Goal: Information Seeking & Learning: Learn about a topic

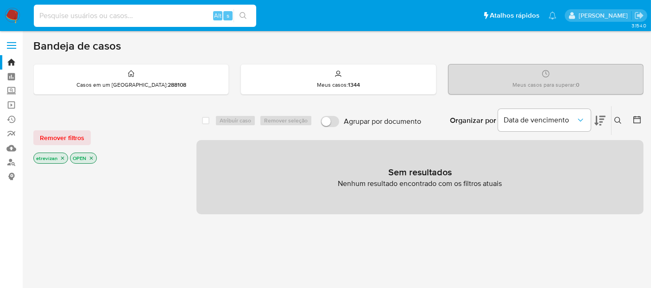
click at [167, 16] on input at bounding box center [145, 16] width 223 height 12
paste input "AWTnsRGQv6fmO7iof9JXOB72"
type input "AWTnsRGQv6fmO7iof9JXOB72"
click at [242, 14] on icon "search-icon" at bounding box center [243, 15] width 7 height 7
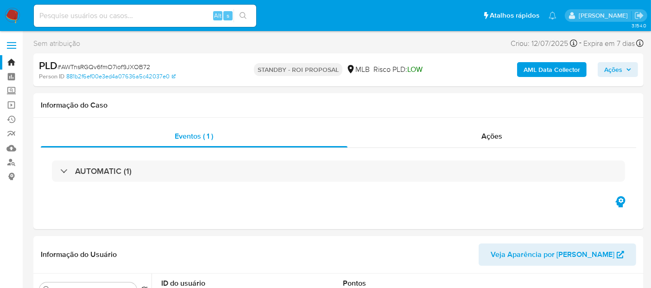
select select "10"
click at [147, 12] on input at bounding box center [145, 16] width 223 height 12
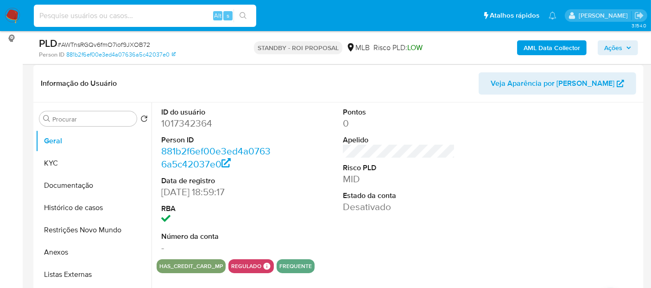
scroll to position [154, 0]
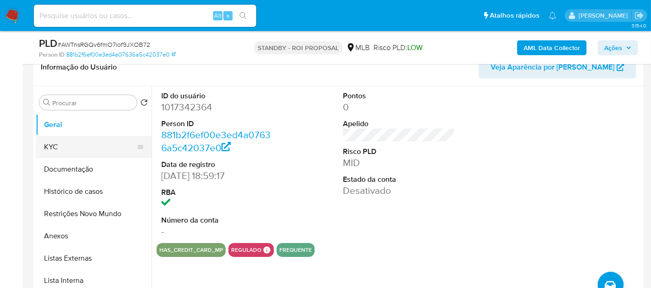
drag, startPoint x: 63, startPoint y: 142, endPoint x: 70, endPoint y: 141, distance: 6.6
click at [63, 142] on button "KYC" at bounding box center [90, 147] width 109 height 22
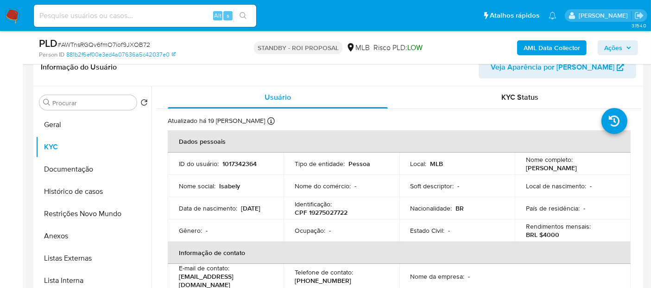
drag, startPoint x: 179, startPoint y: 212, endPoint x: 216, endPoint y: 216, distance: 36.8
click at [216, 212] on div "Data de nascimento : 23/07/2002" at bounding box center [226, 208] width 94 height 8
copy p "23/07/2002"
click at [62, 125] on button "Geral" at bounding box center [90, 125] width 109 height 22
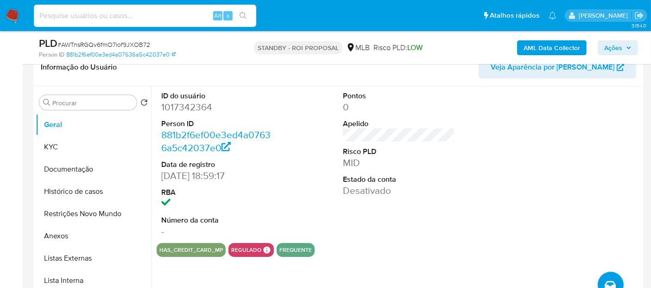
click at [137, 12] on input at bounding box center [145, 16] width 223 height 12
paste input "9f82mFCugX8v7STZLubwLNKV"
type input "9f82mFCugX8v7STZLubwLNKV"
click at [245, 14] on icon "search-icon" at bounding box center [243, 15] width 7 height 7
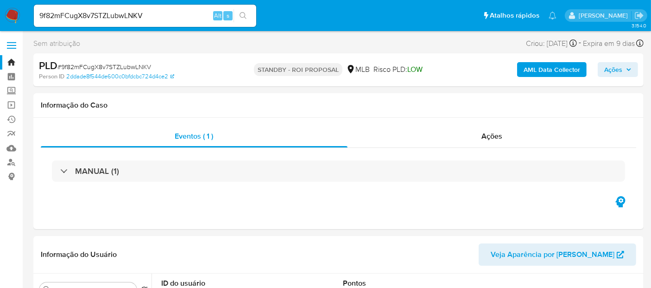
select select "10"
drag, startPoint x: 143, startPoint y: 14, endPoint x: 0, endPoint y: 26, distance: 143.2
click at [0, 26] on nav "Pausado Ver notificaciones 9f82mFCugX8v7STZLubwLNKV Alt s Atalhos rápidos Presi…" at bounding box center [325, 15] width 651 height 31
click at [243, 14] on icon "search-icon" at bounding box center [243, 15] width 7 height 7
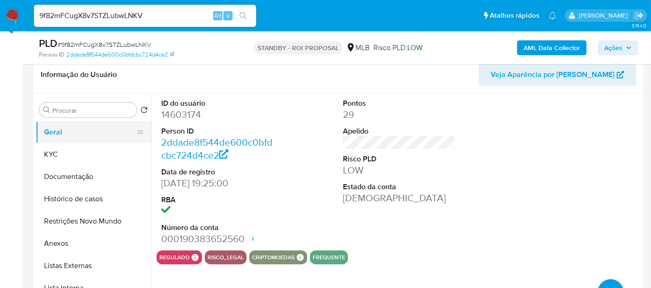
scroll to position [103, 0]
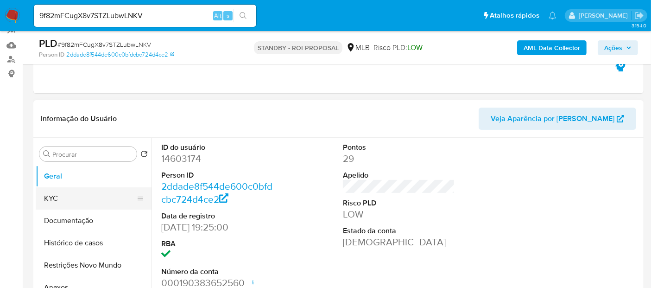
click at [65, 196] on button "KYC" at bounding box center [90, 198] width 109 height 22
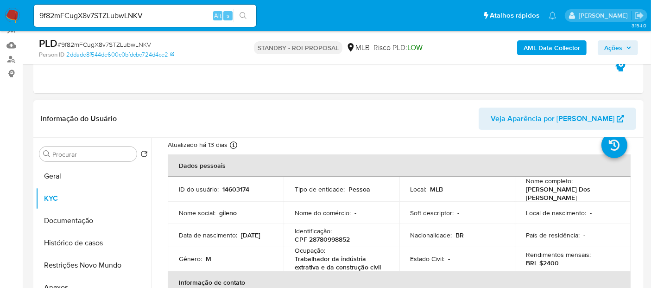
scroll to position [51, 0]
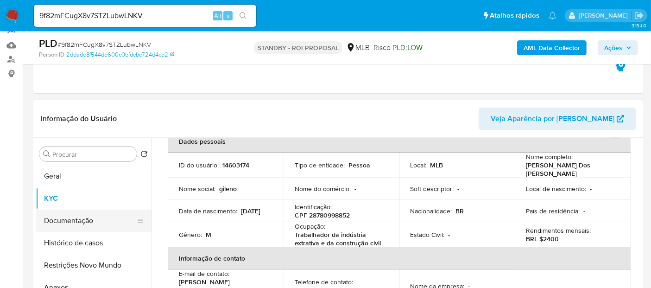
click at [64, 222] on button "Documentação" at bounding box center [90, 221] width 109 height 22
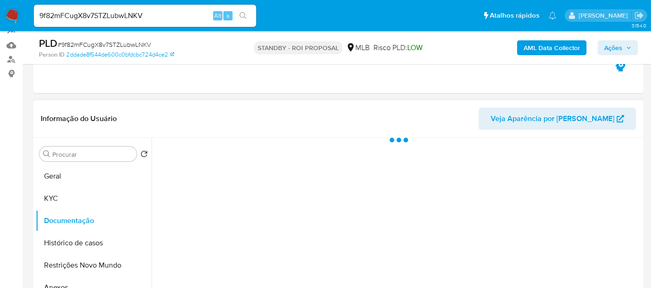
scroll to position [0, 0]
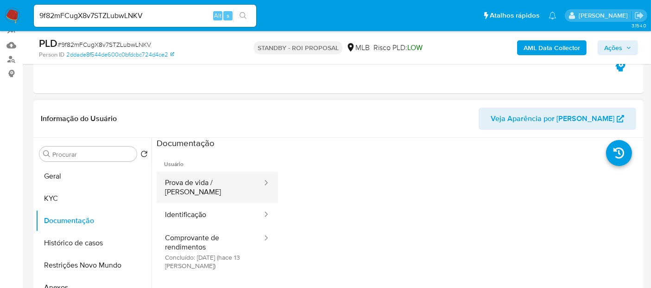
click at [205, 185] on button "Prova de vida / Selfie" at bounding box center [210, 188] width 107 height 32
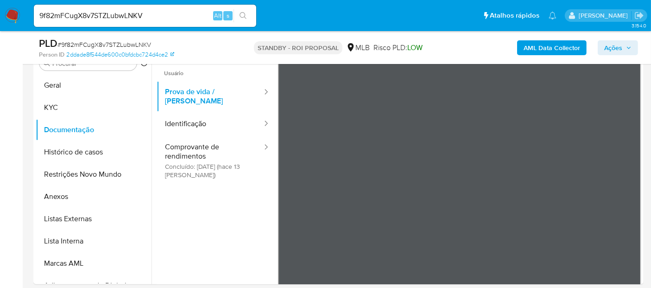
scroll to position [202, 0]
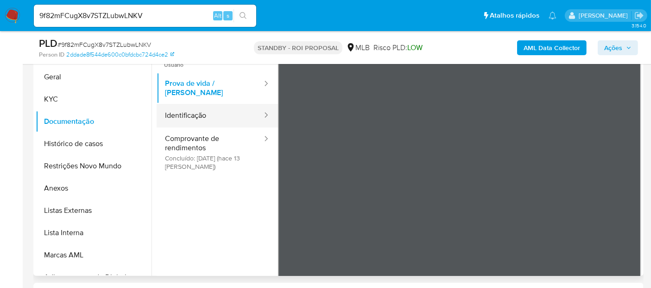
click at [204, 106] on button "Identificação" at bounding box center [210, 116] width 107 height 24
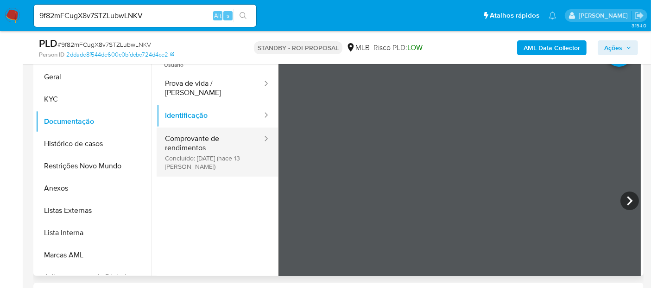
click at [208, 134] on button "Comprovante de rendimentos Concluído: 06/08/2025 (hace 13 días)" at bounding box center [210, 152] width 107 height 49
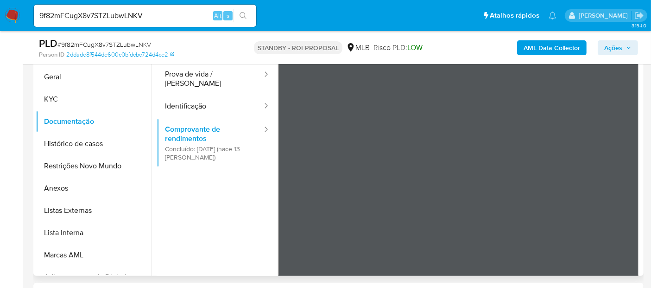
scroll to position [0, 0]
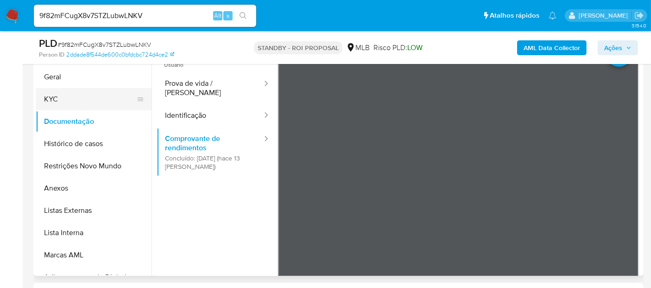
drag, startPoint x: 70, startPoint y: 95, endPoint x: 84, endPoint y: 95, distance: 14.4
click at [70, 95] on button "KYC" at bounding box center [90, 99] width 109 height 22
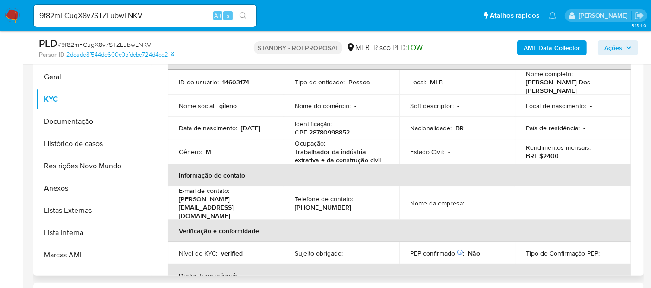
scroll to position [51, 0]
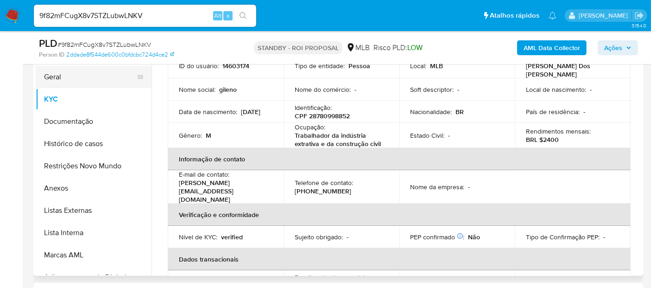
click at [71, 79] on button "Geral" at bounding box center [90, 77] width 109 height 22
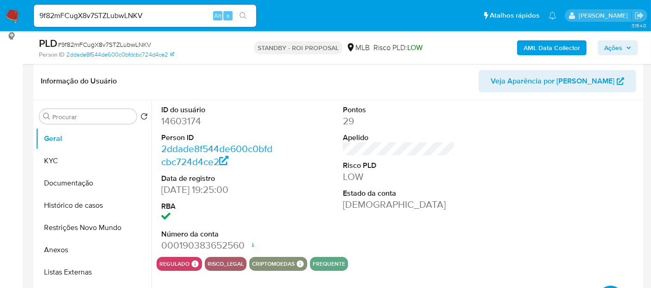
scroll to position [154, 0]
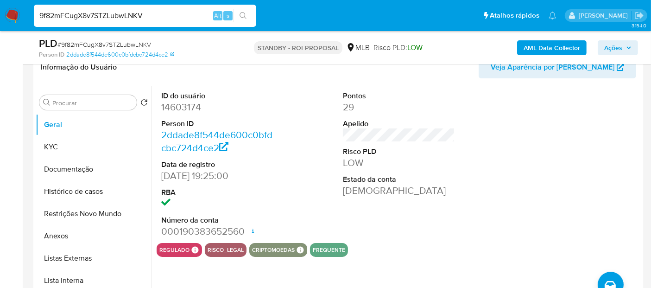
drag, startPoint x: 159, startPoint y: 14, endPoint x: 0, endPoint y: 17, distance: 158.6
click at [0, 17] on nav "Pausado Ver notificaciones 9f82mFCugX8v7STZLubwLNKV Alt s Atalhos rápidos Presi…" at bounding box center [325, 15] width 651 height 31
paste input "c6LdlbPGiMDAoumSNH8dVEcz"
type input "c6LdlbPGiMDAoumSNH8dVEcz"
click at [241, 13] on icon "search-icon" at bounding box center [243, 15] width 7 height 7
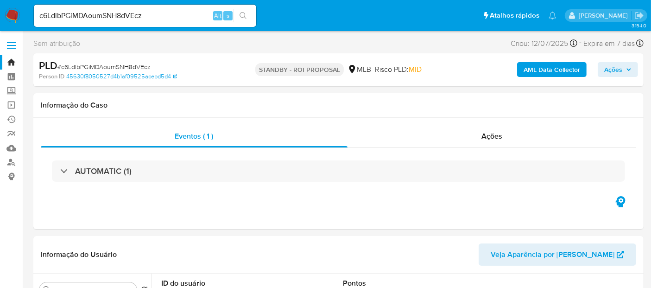
select select "10"
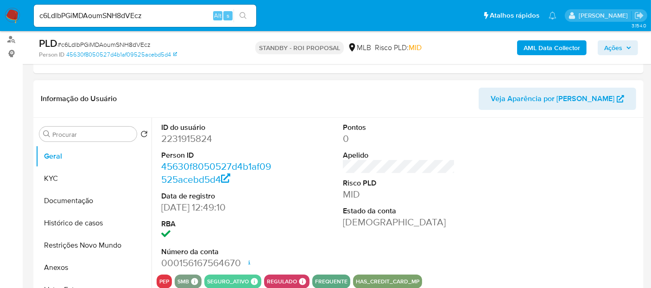
scroll to position [154, 0]
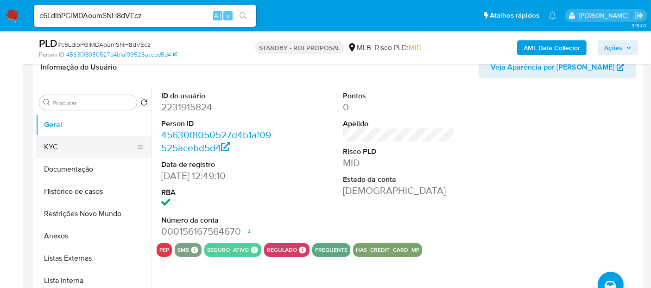
click at [64, 140] on button "KYC" at bounding box center [90, 147] width 109 height 22
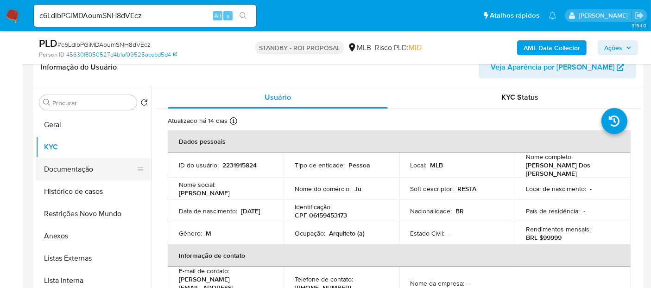
click at [77, 166] on button "Documentação" at bounding box center [90, 169] width 109 height 22
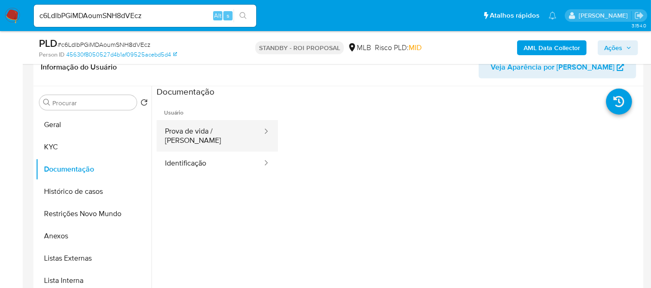
click at [198, 128] on button "Prova de vida / Selfie" at bounding box center [210, 136] width 107 height 32
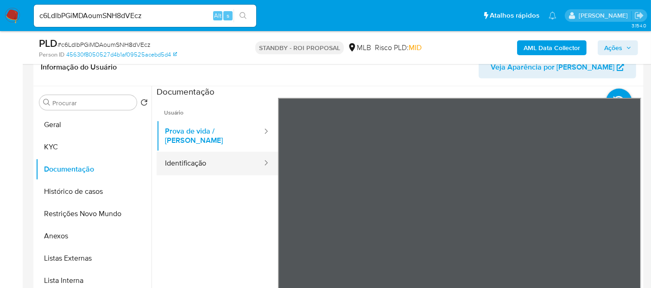
click at [204, 155] on button "Identificação" at bounding box center [210, 164] width 107 height 24
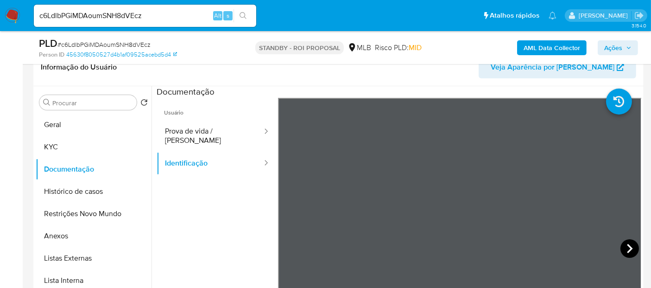
click at [627, 246] on icon at bounding box center [630, 248] width 6 height 9
click at [289, 244] on icon at bounding box center [290, 248] width 6 height 9
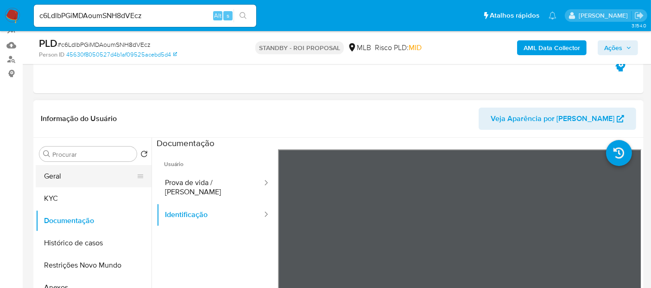
click at [75, 175] on button "Geral" at bounding box center [90, 176] width 109 height 22
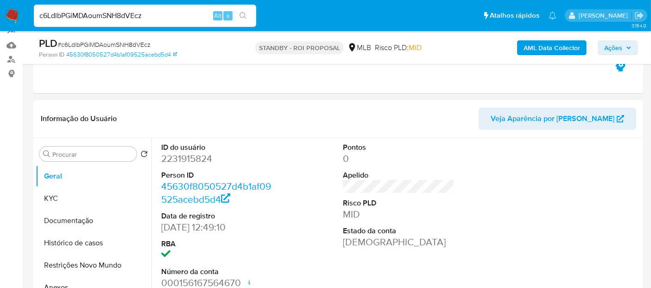
drag, startPoint x: 19, startPoint y: 17, endPoint x: 0, endPoint y: 18, distance: 19.5
click at [0, 18] on nav "Pausado Ver notificaciones c6LdlbPGiMDAoumSNH8dVEcz Alt s Atalhos rápidos Presi…" at bounding box center [325, 15] width 651 height 31
paste input "5dbP9JRdpUv3sKvULfgNm2de"
type input "5dbP9JRdpUv3sKvULfgNm2de"
click at [242, 13] on icon "search-icon" at bounding box center [243, 15] width 7 height 7
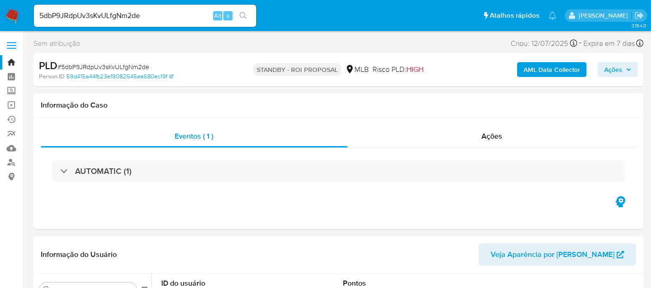
select select "10"
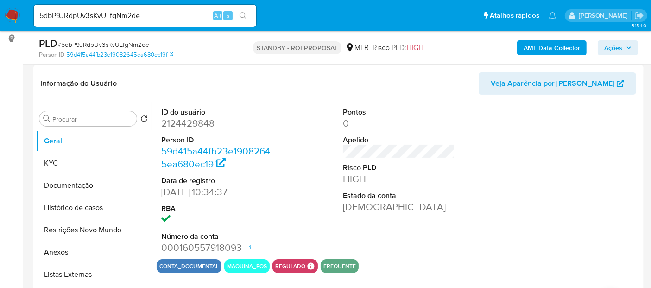
scroll to position [154, 0]
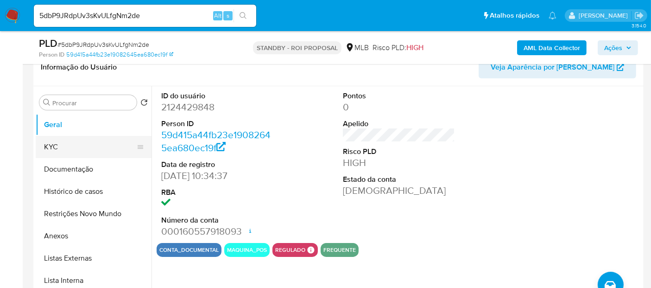
click at [79, 149] on button "KYC" at bounding box center [90, 147] width 109 height 22
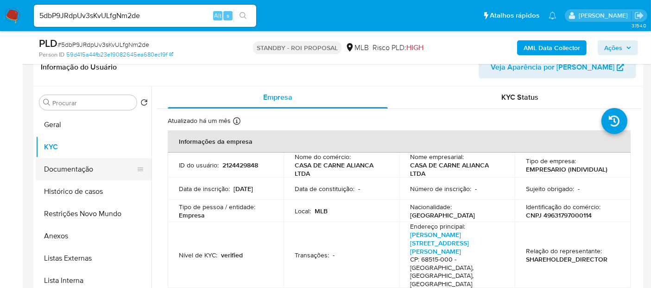
click at [75, 168] on button "Documentação" at bounding box center [90, 169] width 109 height 22
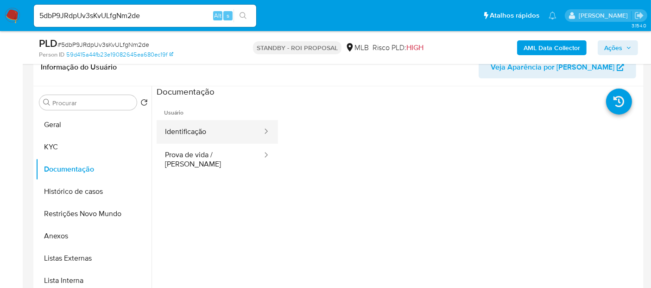
click at [203, 135] on button "Identificação" at bounding box center [210, 132] width 107 height 24
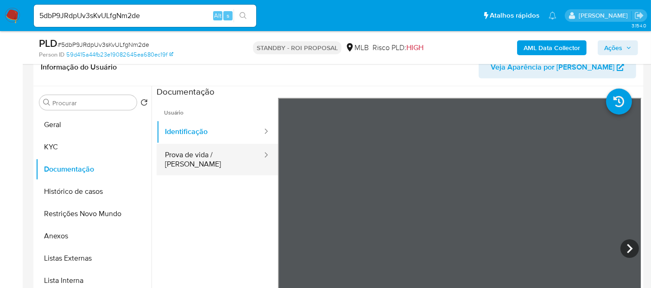
click at [220, 154] on button "Prova de vida / Selfie" at bounding box center [210, 160] width 107 height 32
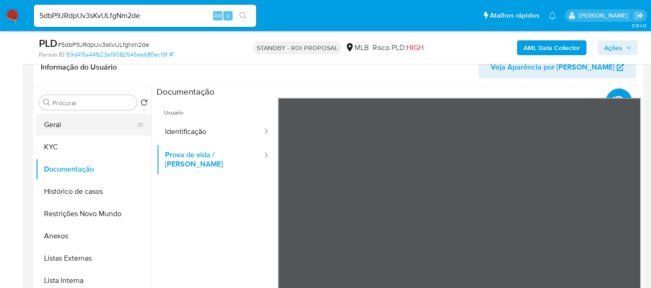
click at [66, 121] on button "Geral" at bounding box center [90, 125] width 109 height 22
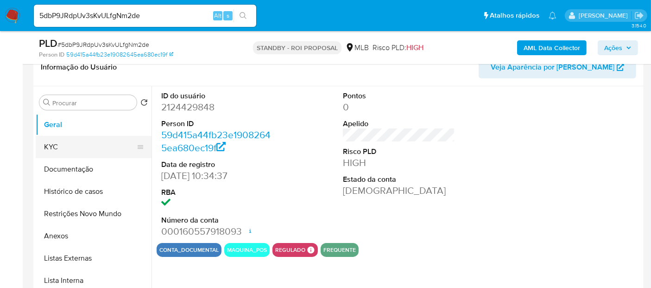
click at [64, 144] on button "KYC" at bounding box center [90, 147] width 109 height 22
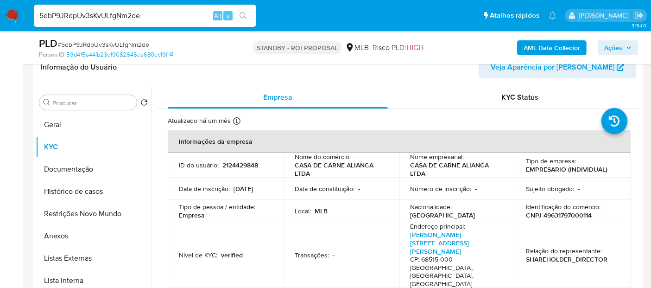
drag, startPoint x: 147, startPoint y: 15, endPoint x: 0, endPoint y: 41, distance: 149.3
paste input "axUyq3LO7oPfLonJIxCnhoHP"
type input "axUyq3LO7oPfLonJIxCnhoHP"
click at [242, 15] on icon "search-icon" at bounding box center [243, 15] width 7 height 7
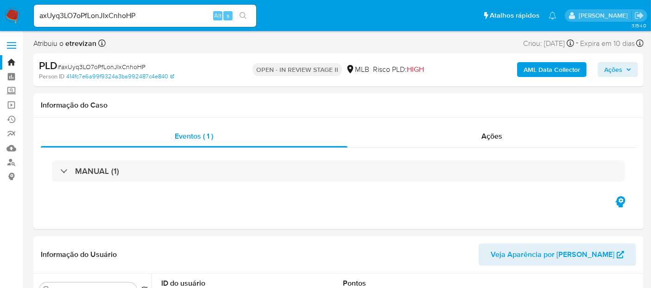
select select "10"
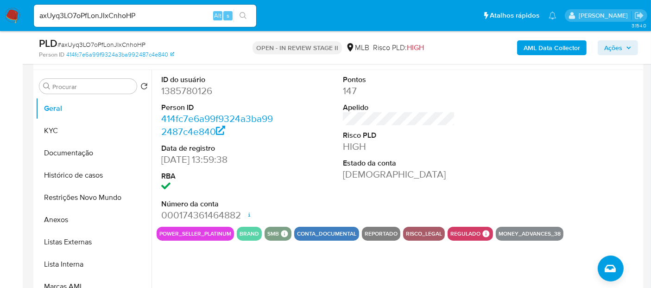
scroll to position [154, 0]
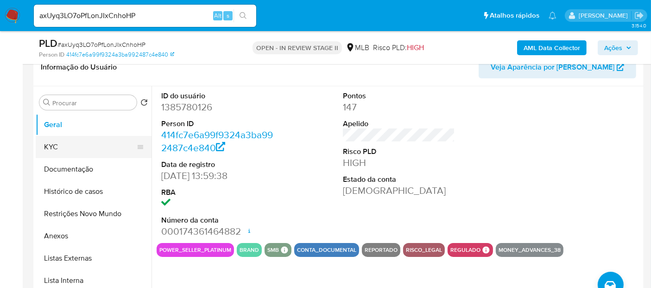
click at [60, 146] on button "KYC" at bounding box center [90, 147] width 109 height 22
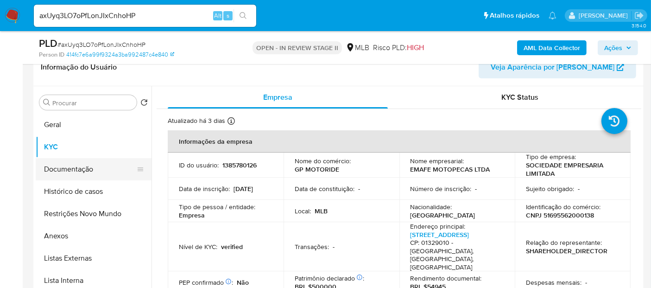
click at [78, 166] on button "Documentação" at bounding box center [90, 169] width 109 height 22
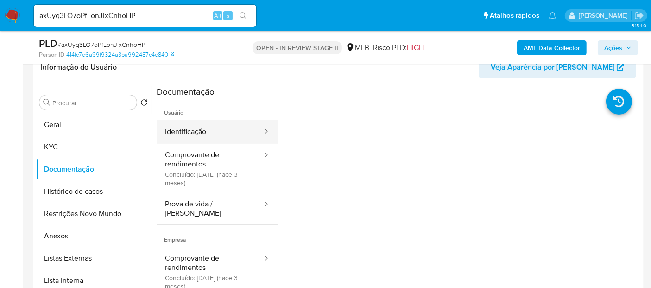
click at [204, 136] on button "Identificação" at bounding box center [210, 132] width 107 height 24
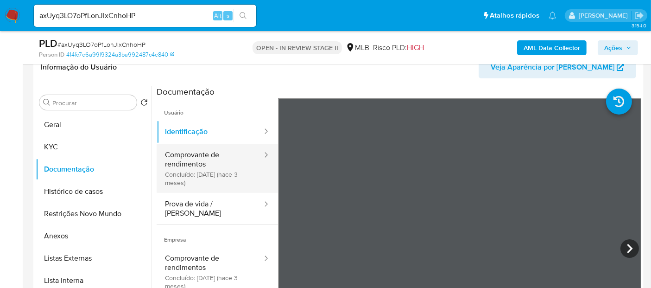
click at [216, 150] on button "Comprovante de rendimentos Concluído: 08/05/2025 (hace 3 meses)" at bounding box center [210, 168] width 107 height 49
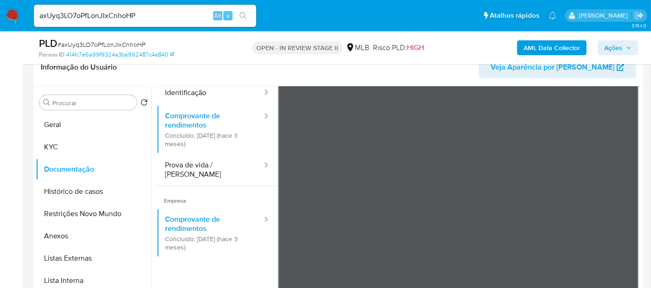
scroll to position [51, 0]
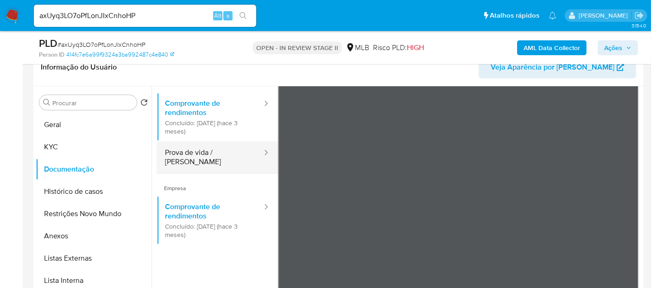
click at [206, 153] on button "Prova de vida / Selfie" at bounding box center [210, 157] width 107 height 32
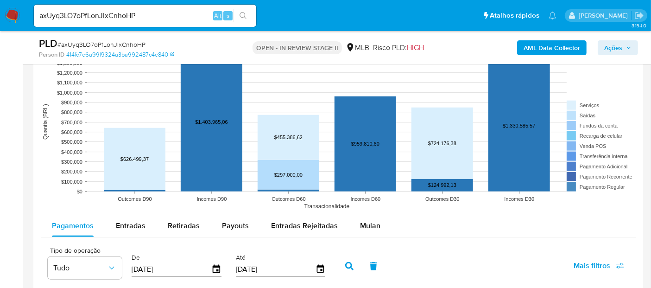
scroll to position [880, 0]
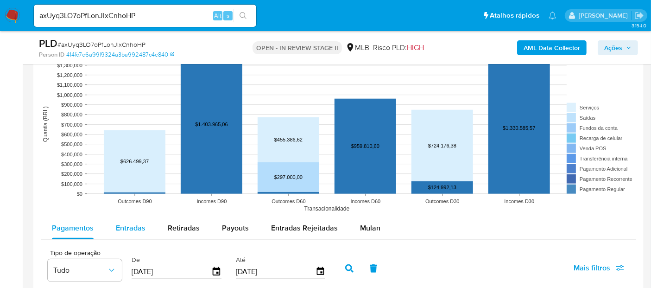
click at [127, 227] on span "Entradas" at bounding box center [131, 228] width 30 height 11
select select "10"
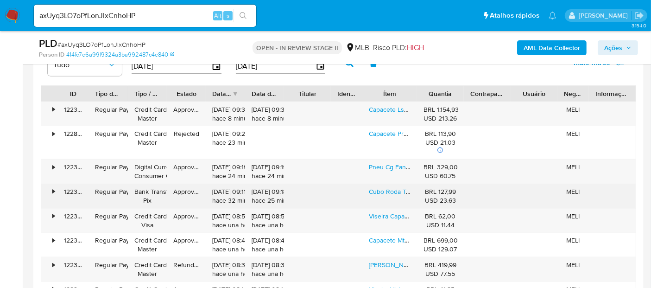
scroll to position [1085, 0]
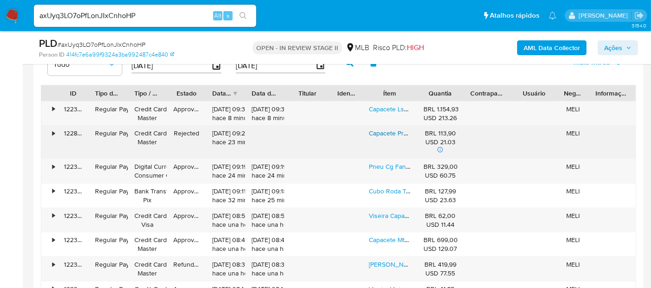
click at [395, 130] on link "Capacete Protork Liberty 4 Mono Diversos Fechado Integral" at bounding box center [455, 132] width 172 height 9
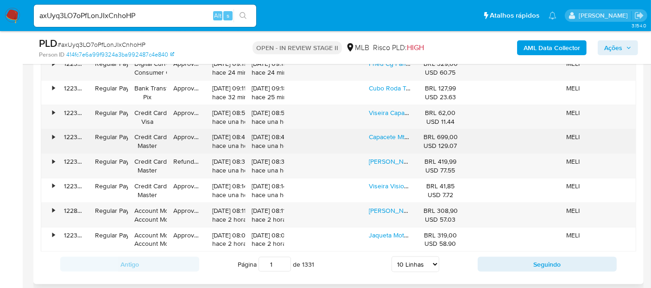
scroll to position [1240, 0]
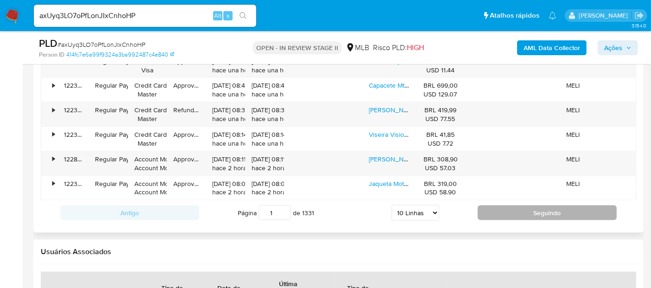
click at [546, 213] on button "Seguindo" at bounding box center [547, 212] width 139 height 15
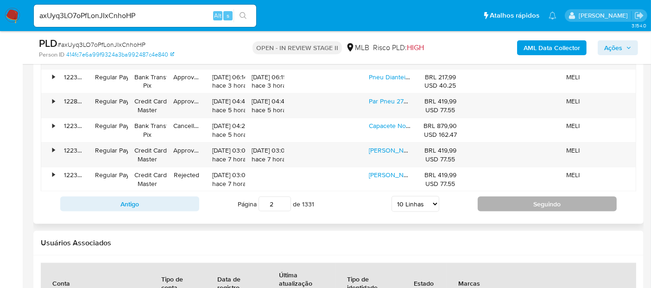
click at [544, 200] on button "Seguindo" at bounding box center [547, 204] width 139 height 15
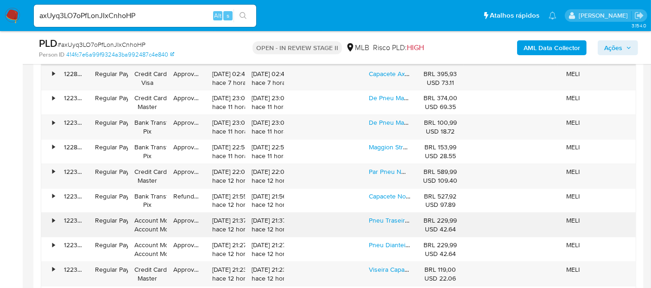
scroll to position [1137, 0]
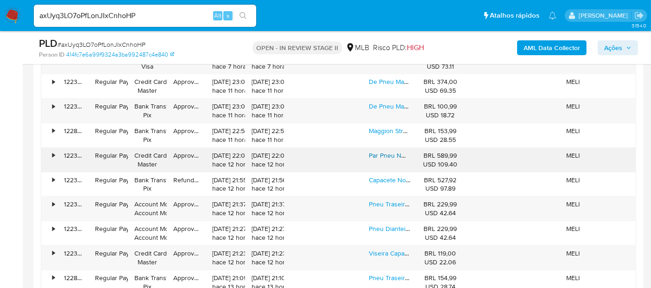
click at [390, 153] on link "Par Pneu Nmax160 130/70-13 + 110/70-13 Sportissimo Maggion" at bounding box center [458, 155] width 178 height 9
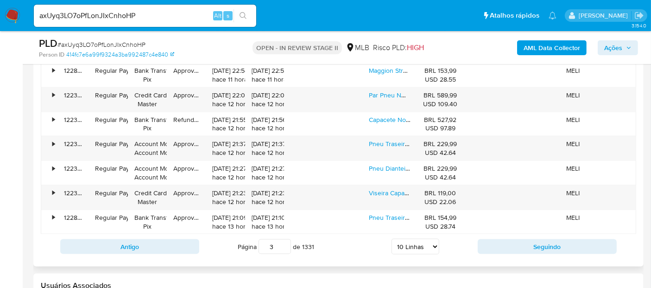
scroll to position [1291, 0]
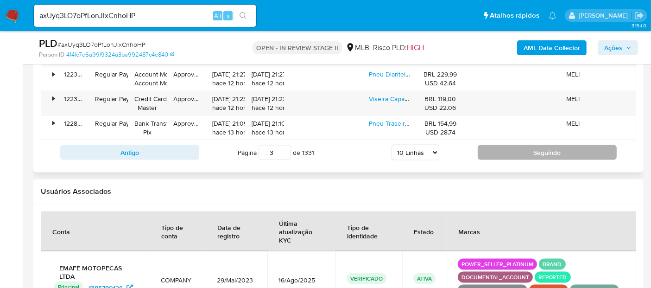
click at [531, 147] on button "Seguindo" at bounding box center [547, 152] width 139 height 15
type input "4"
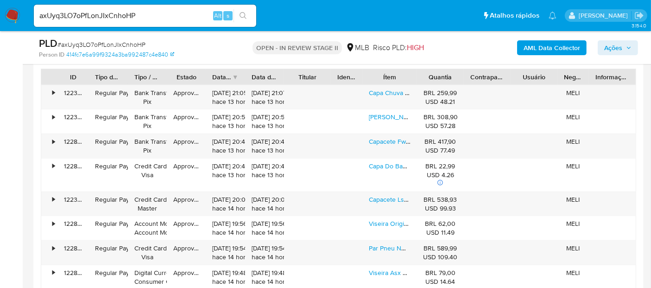
scroll to position [1085, 0]
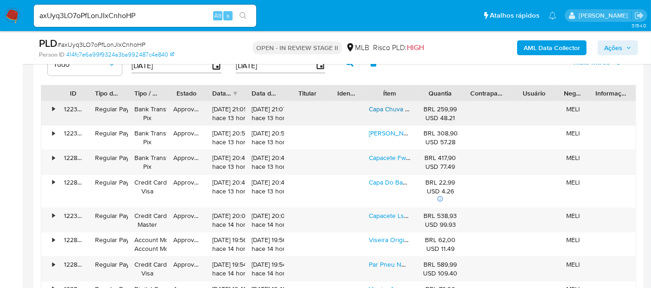
click at [379, 108] on link "Capa Chuva Cr Nylon Azul Masculina Motoboy Leve" at bounding box center [443, 108] width 148 height 9
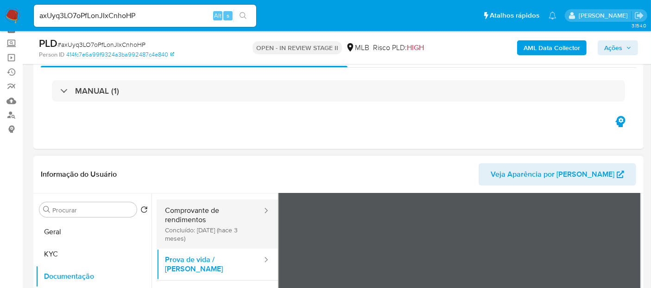
scroll to position [103, 0]
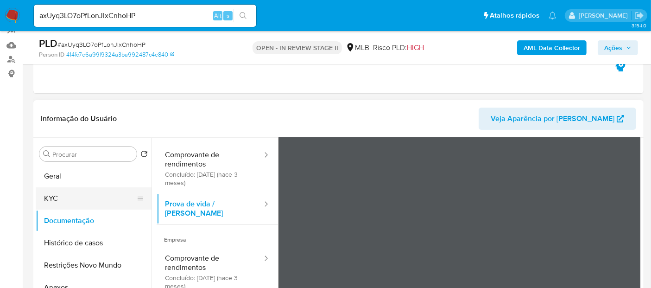
click at [58, 197] on button "KYC" at bounding box center [90, 198] width 109 height 22
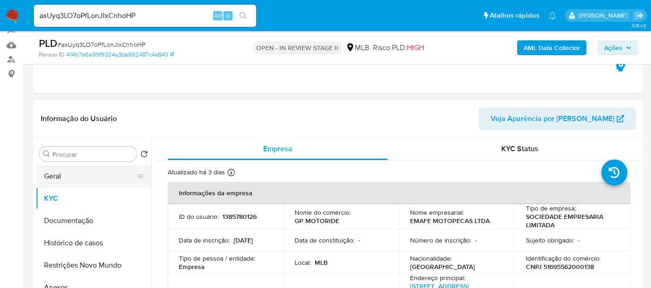
click at [69, 171] on button "Geral" at bounding box center [90, 176] width 109 height 22
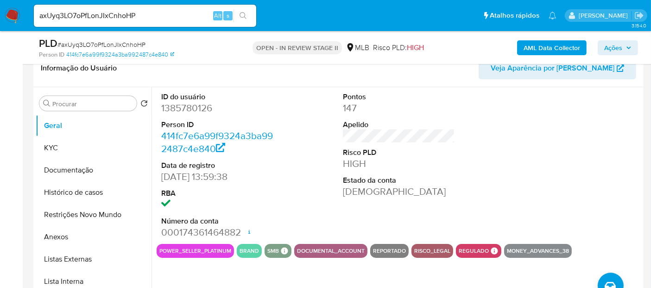
scroll to position [154, 0]
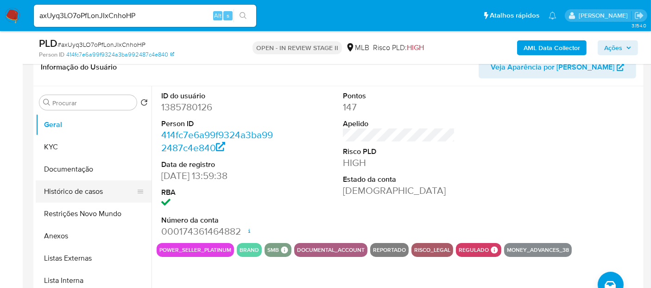
click at [75, 188] on button "Histórico de casos" at bounding box center [90, 191] width 109 height 22
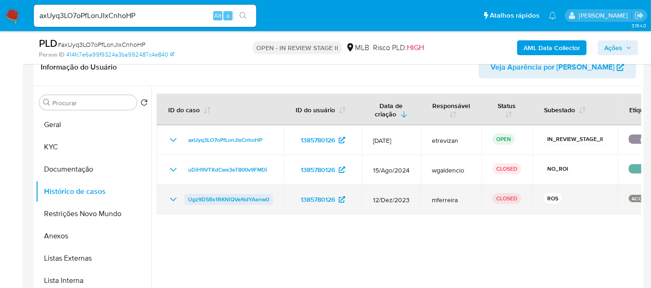
click at [250, 195] on span "Ugz9D5Bs1RKNiQVeNdYAenw0" at bounding box center [228, 199] width 81 height 11
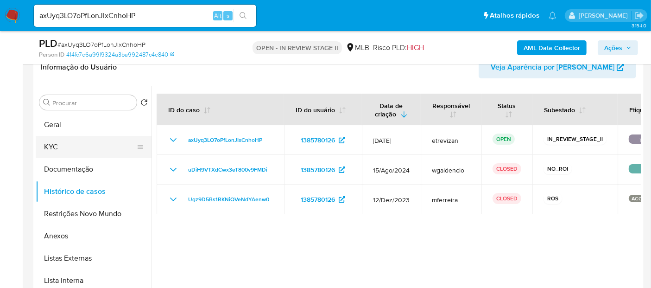
click at [54, 145] on button "KYC" at bounding box center [90, 147] width 109 height 22
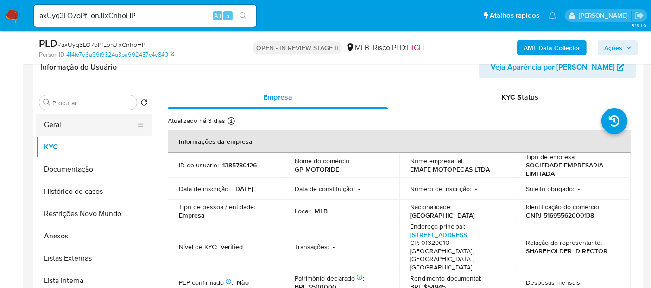
click at [59, 128] on button "Geral" at bounding box center [90, 125] width 109 height 22
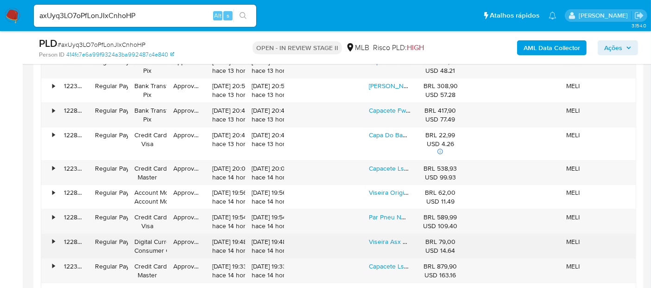
scroll to position [1133, 0]
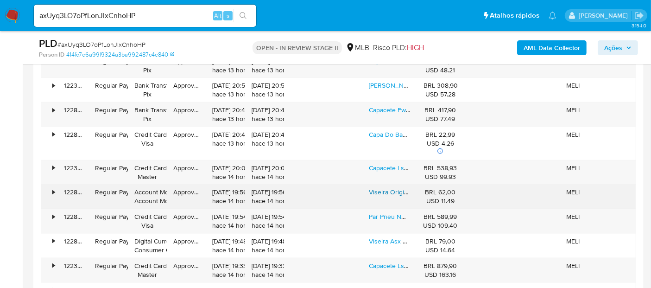
click at [398, 190] on link "Viseira Original Capacete Fw3 Linha Gt Ls2 Ff358 Helt Mormai" at bounding box center [465, 191] width 193 height 9
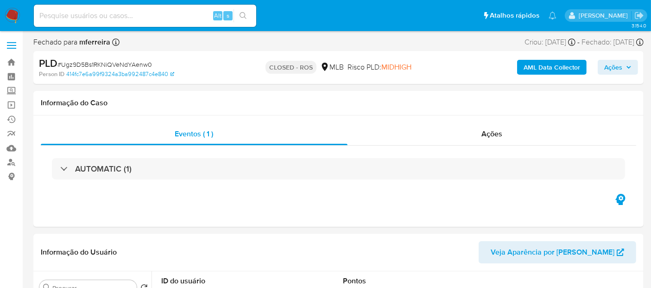
select select "10"
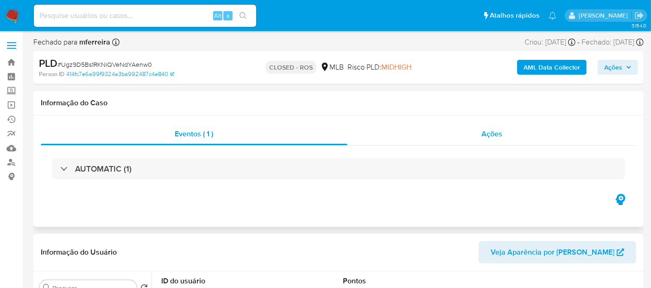
click at [501, 134] on span "Ações" at bounding box center [492, 133] width 21 height 11
